Goal: Answer question/provide support: Share knowledge or assist other users

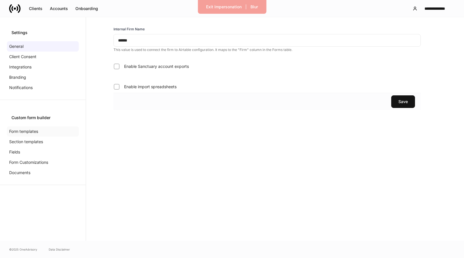
click at [31, 131] on p "Form templates" at bounding box center [23, 132] width 29 height 6
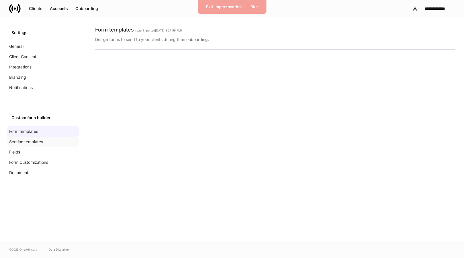
click at [37, 138] on div "Section templates" at bounding box center [43, 142] width 72 height 10
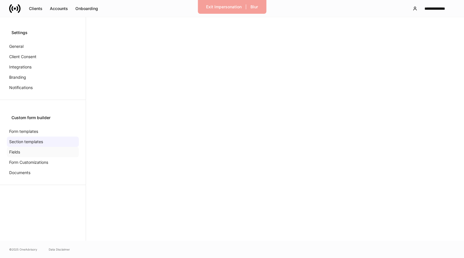
click at [38, 150] on div "Fields" at bounding box center [43, 152] width 72 height 10
click at [36, 159] on div "Form Customizations" at bounding box center [43, 162] width 72 height 10
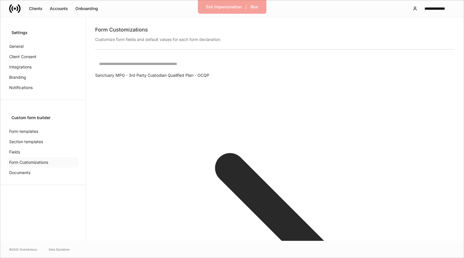
click at [36, 164] on p "Form Customizations" at bounding box center [28, 163] width 39 height 6
click at [161, 64] on input "text" at bounding box center [279, 63] width 368 height 15
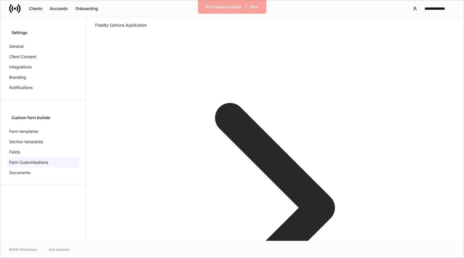
scroll to position [50, 0]
type input "**********"
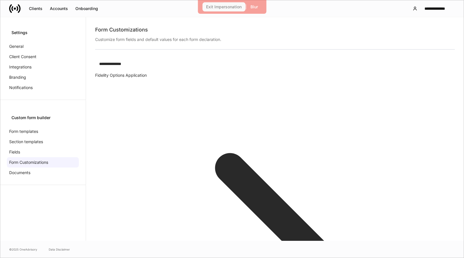
click at [221, 8] on div "Exit Impersonation" at bounding box center [224, 7] width 36 height 4
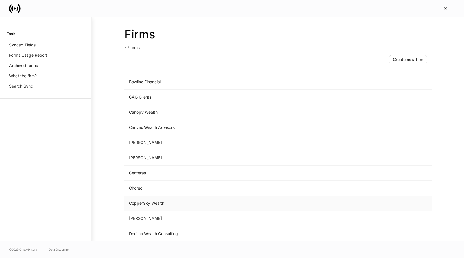
scroll to position [107, 0]
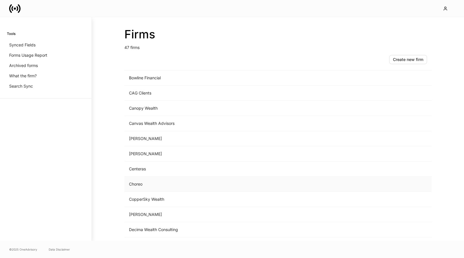
click at [155, 182] on td "Choreo" at bounding box center [230, 184] width 212 height 15
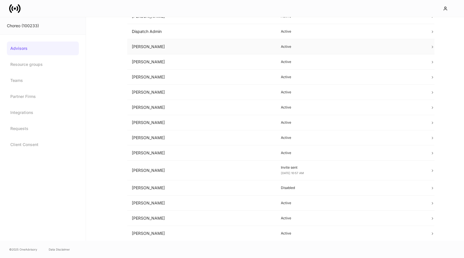
scroll to position [131, 0]
click at [175, 33] on td "Dispatch Admin" at bounding box center [201, 31] width 149 height 15
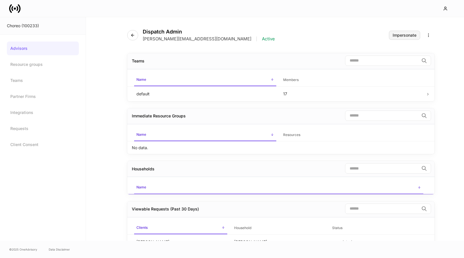
click at [414, 31] on button "Impersonate" at bounding box center [404, 35] width 31 height 9
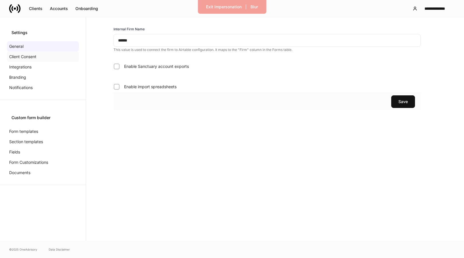
click at [52, 62] on div "Client Consent" at bounding box center [43, 57] width 72 height 10
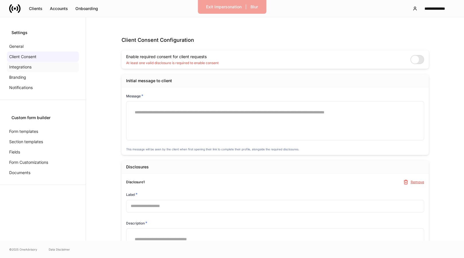
click at [51, 64] on div "Integrations" at bounding box center [43, 67] width 72 height 10
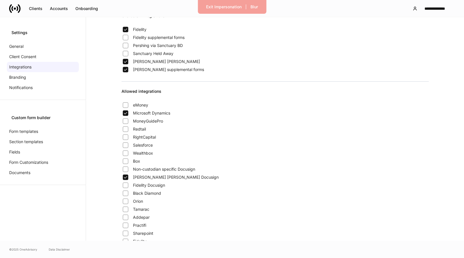
scroll to position [11, 0]
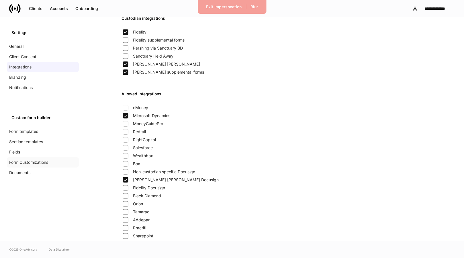
click at [37, 163] on p "Form Customizations" at bounding box center [28, 163] width 39 height 6
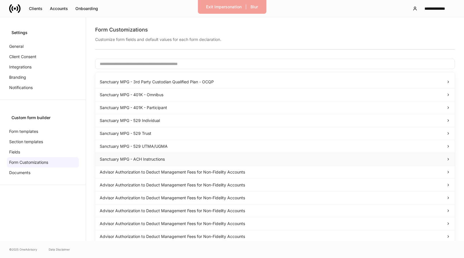
scroll to position [2, 0]
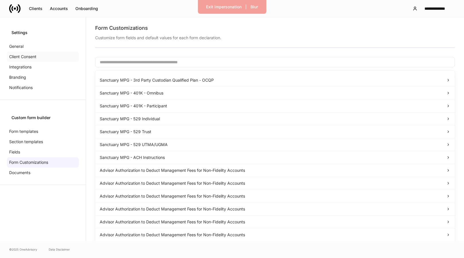
click at [24, 53] on div "Client Consent" at bounding box center [43, 57] width 72 height 10
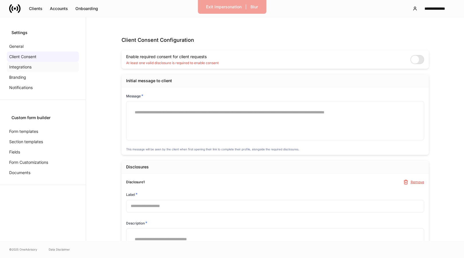
click at [39, 67] on div "Integrations" at bounding box center [43, 67] width 72 height 10
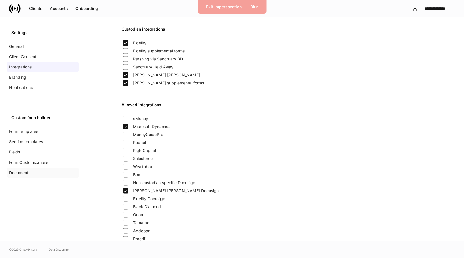
click at [39, 168] on div "Documents" at bounding box center [43, 173] width 72 height 10
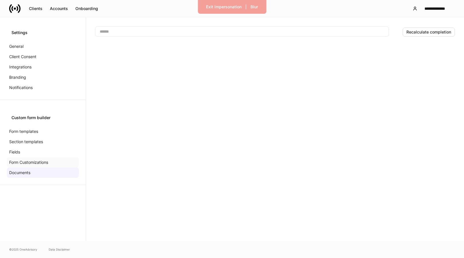
click at [40, 164] on p "Form Customizations" at bounding box center [28, 163] width 39 height 6
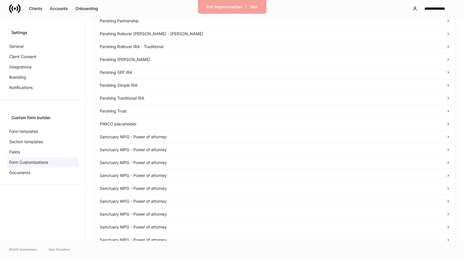
scroll to position [5357, 0]
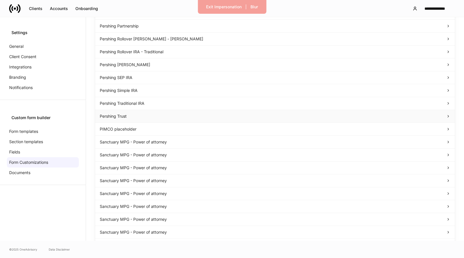
click at [156, 116] on div "Pershing Trust" at bounding box center [275, 117] width 351 height 6
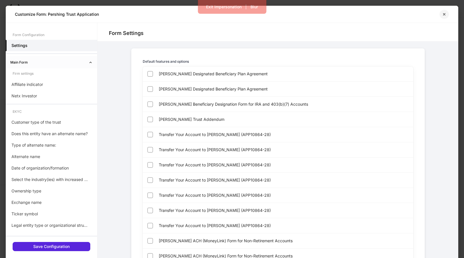
click at [444, 16] on icon "button" at bounding box center [444, 14] width 5 height 5
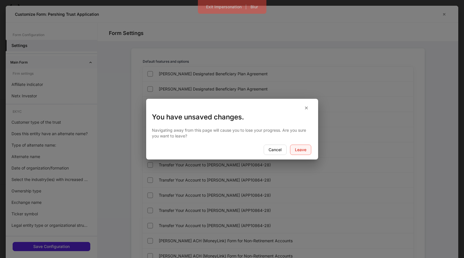
click at [295, 150] on div "Leave" at bounding box center [300, 150] width 11 height 4
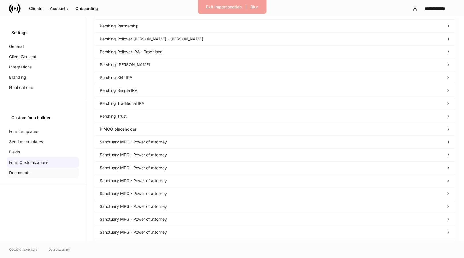
click at [41, 175] on div "Documents" at bounding box center [43, 173] width 72 height 10
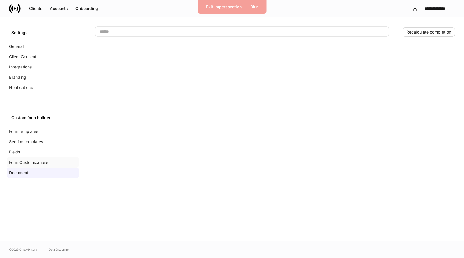
click at [38, 163] on p "Form Customizations" at bounding box center [28, 163] width 39 height 6
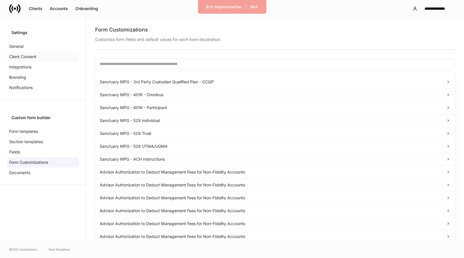
click at [40, 60] on div "Client Consent" at bounding box center [43, 57] width 72 height 10
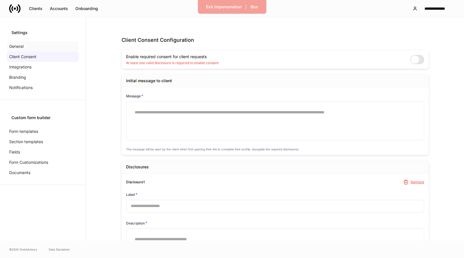
click at [41, 47] on div "General" at bounding box center [43, 46] width 72 height 10
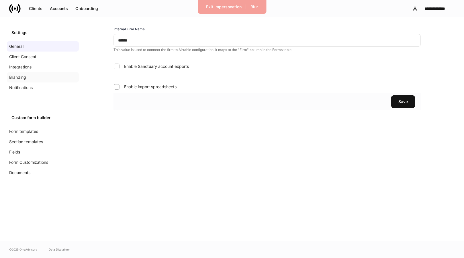
click at [39, 76] on div "Branding" at bounding box center [43, 77] width 72 height 10
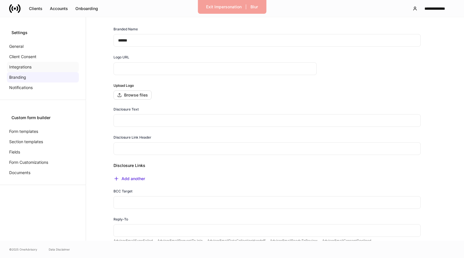
click at [45, 65] on div "Integrations" at bounding box center [43, 67] width 72 height 10
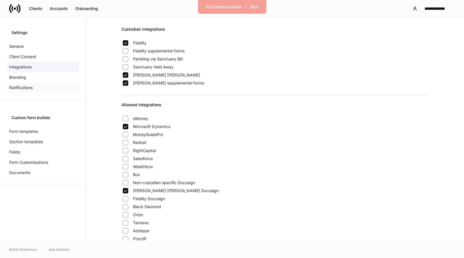
click at [50, 83] on div "Notifications" at bounding box center [43, 88] width 72 height 10
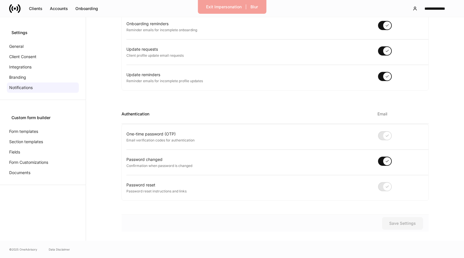
scroll to position [293, 0]
click at [37, 75] on div "Branding" at bounding box center [43, 77] width 72 height 10
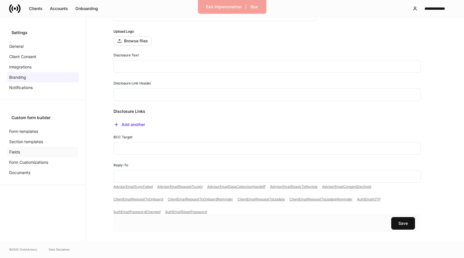
click at [29, 153] on div "Fields" at bounding box center [43, 152] width 72 height 10
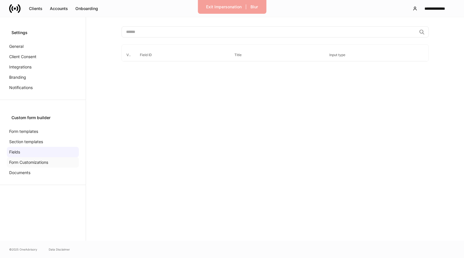
click at [32, 165] on div "Form Customizations" at bounding box center [43, 162] width 72 height 10
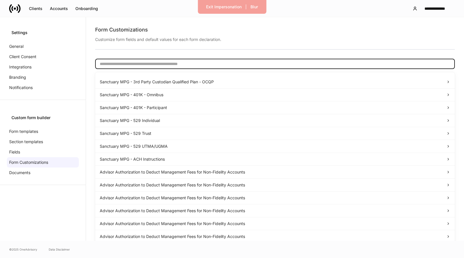
click at [179, 64] on input "text" at bounding box center [275, 64] width 360 height 10
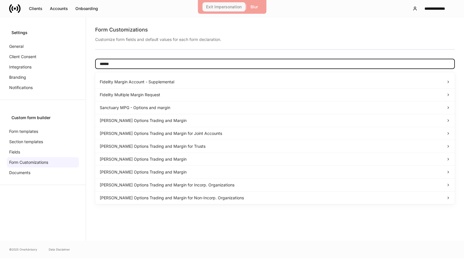
type input "******"
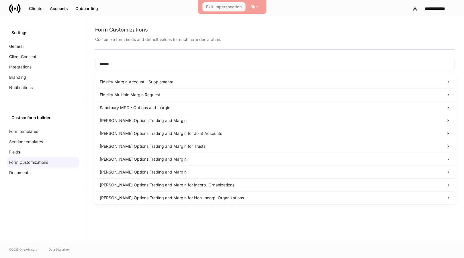
click at [235, 8] on div "Exit Impersonation" at bounding box center [224, 7] width 36 height 4
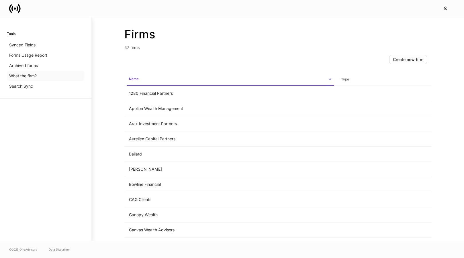
click at [44, 75] on div "What the firm?" at bounding box center [46, 76] width 78 height 10
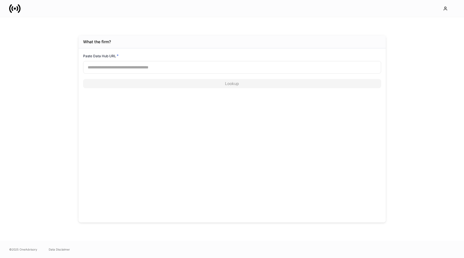
click at [164, 71] on input "text" at bounding box center [232, 67] width 298 height 13
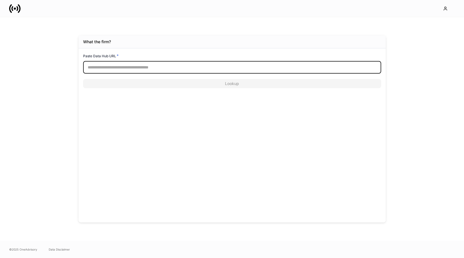
paste input "*"
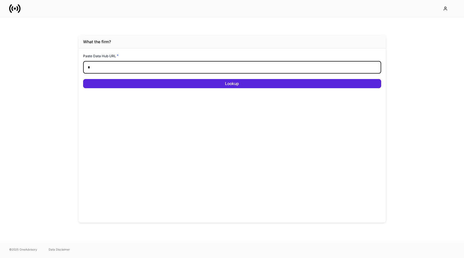
type input "*"
click at [232, 84] on button "Lookup" at bounding box center [232, 83] width 298 height 9
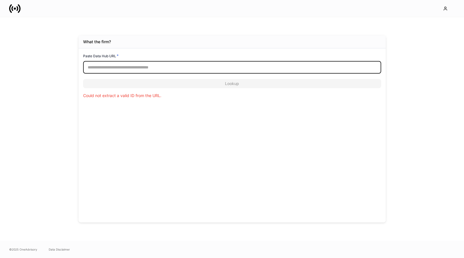
paste input "*"
type input "*"
paste input "*"
type input "*"
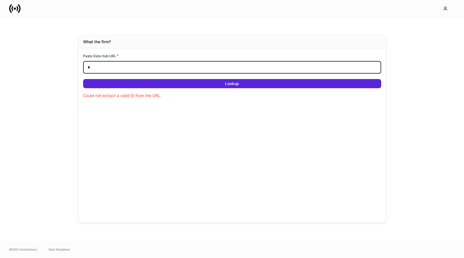
click at [136, 73] on input "*" at bounding box center [232, 67] width 298 height 13
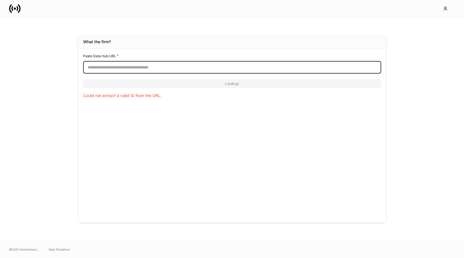
paste input "**********"
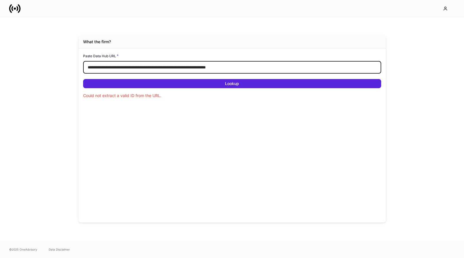
type input "**********"
click at [149, 79] on div "**********" at bounding box center [232, 70] width 298 height 35
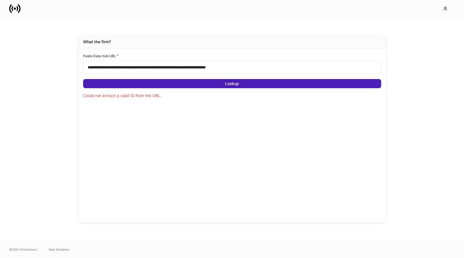
click at [149, 81] on button "Lookup" at bounding box center [232, 83] width 298 height 9
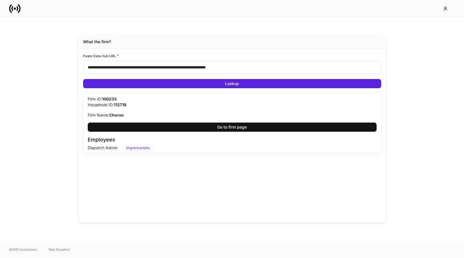
click at [143, 148] on div "Impersonate" at bounding box center [138, 148] width 24 height 4
click at [14, 9] on icon at bounding box center [15, 8] width 2 height 2
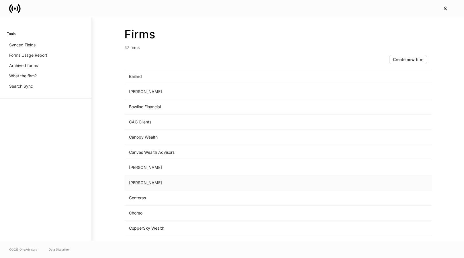
scroll to position [80, 0]
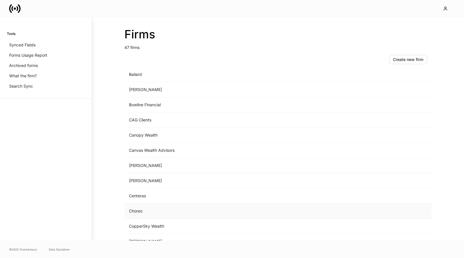
click at [171, 206] on td "Choreo" at bounding box center [230, 211] width 212 height 15
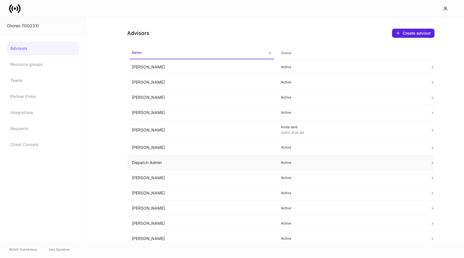
scroll to position [11, 0]
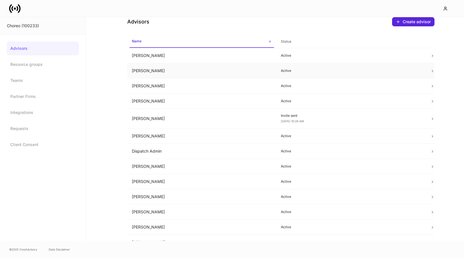
click at [191, 69] on td "Ashley Monroe" at bounding box center [201, 70] width 149 height 15
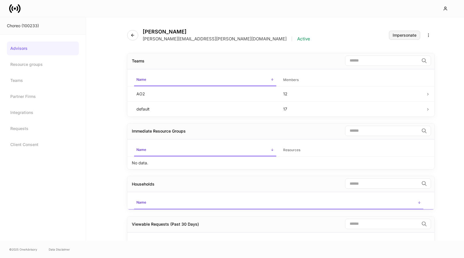
click at [409, 32] on button "Impersonate" at bounding box center [404, 35] width 31 height 9
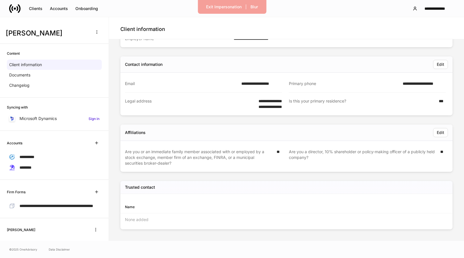
scroll to position [141, 0]
click at [225, 102] on div "Legal address" at bounding box center [185, 103] width 120 height 11
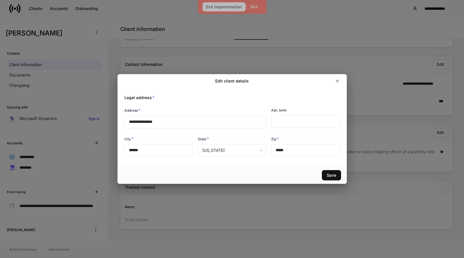
click at [224, 8] on div "Exit Impersonation" at bounding box center [224, 7] width 36 height 4
